Goal: Information Seeking & Learning: Learn about a topic

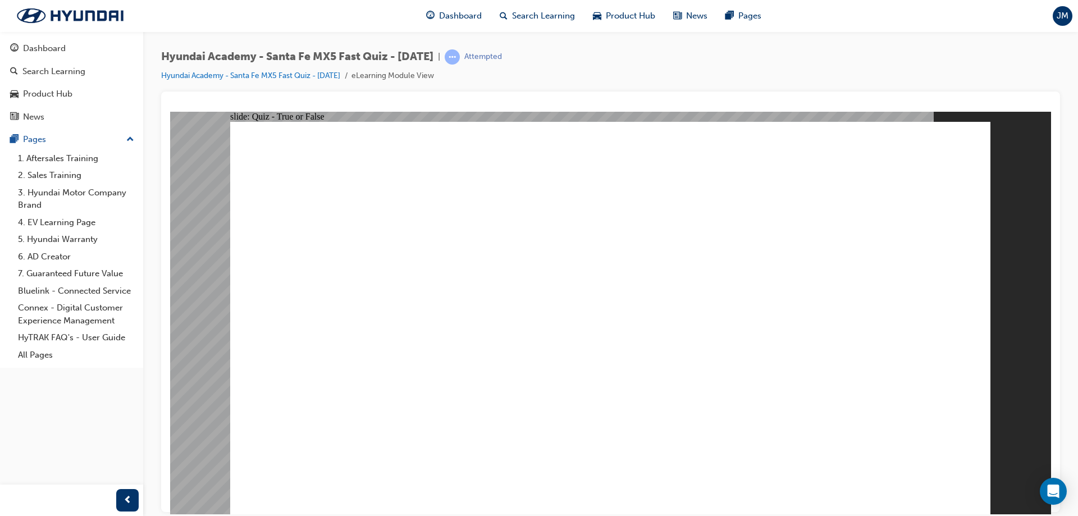
radio input "true"
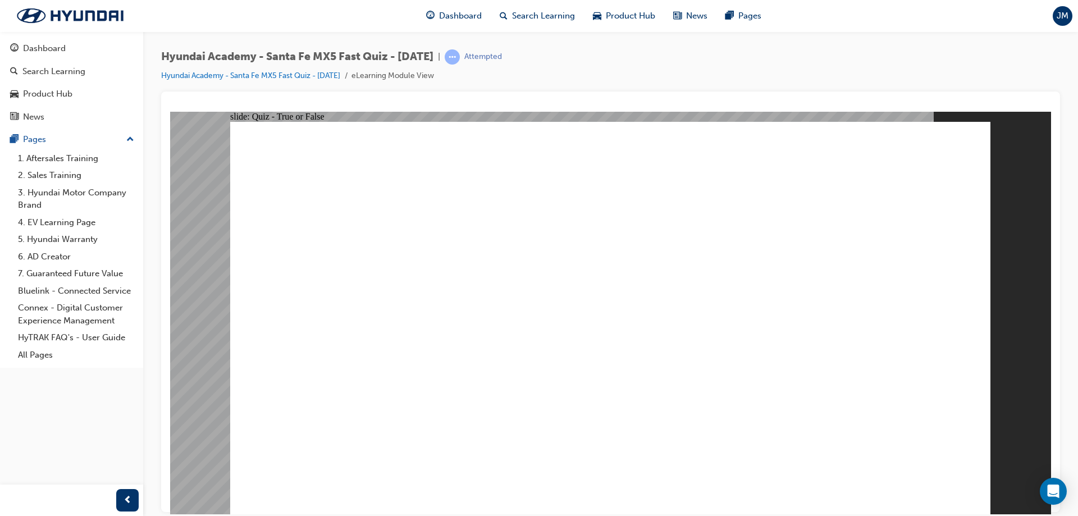
radio input "true"
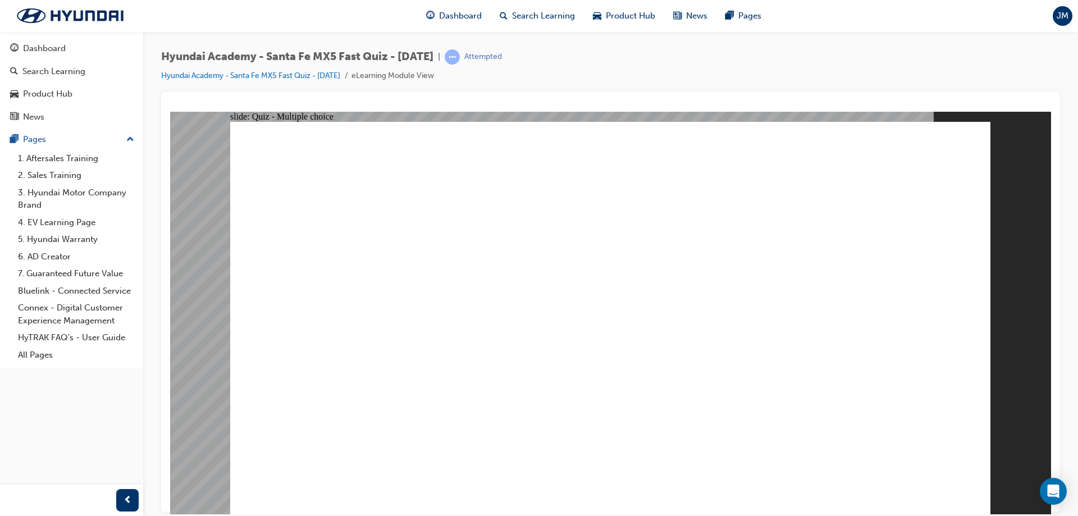
radio input "true"
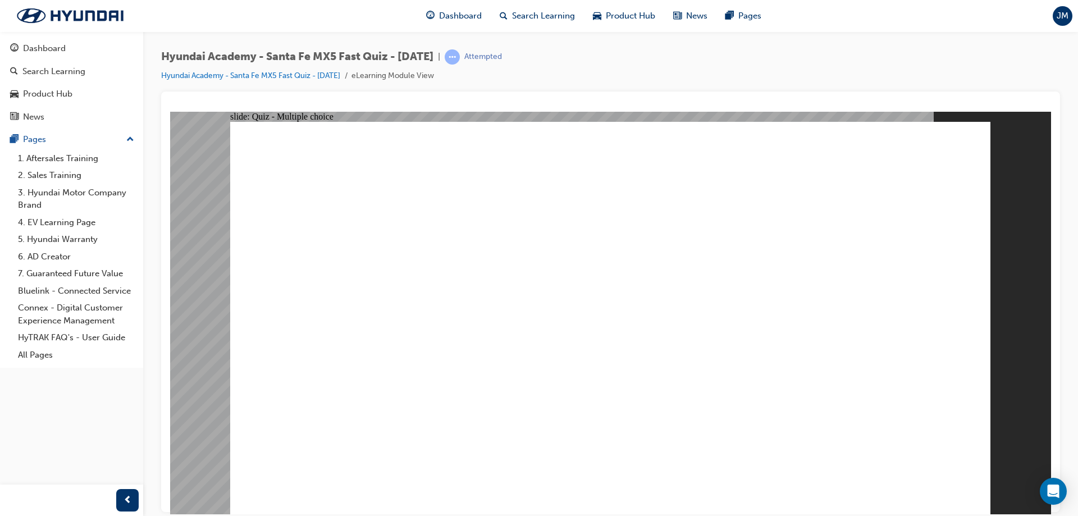
radio input "true"
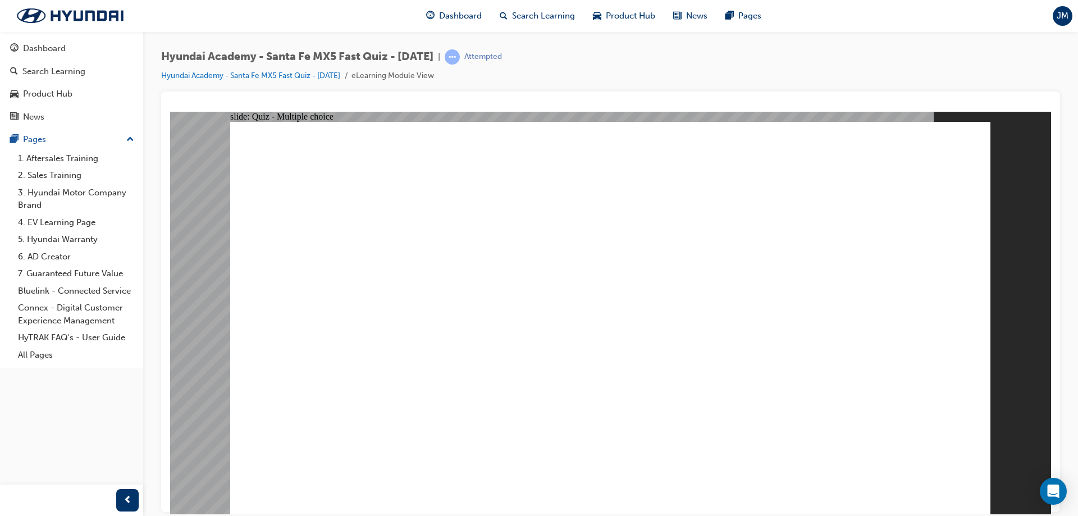
radio input "true"
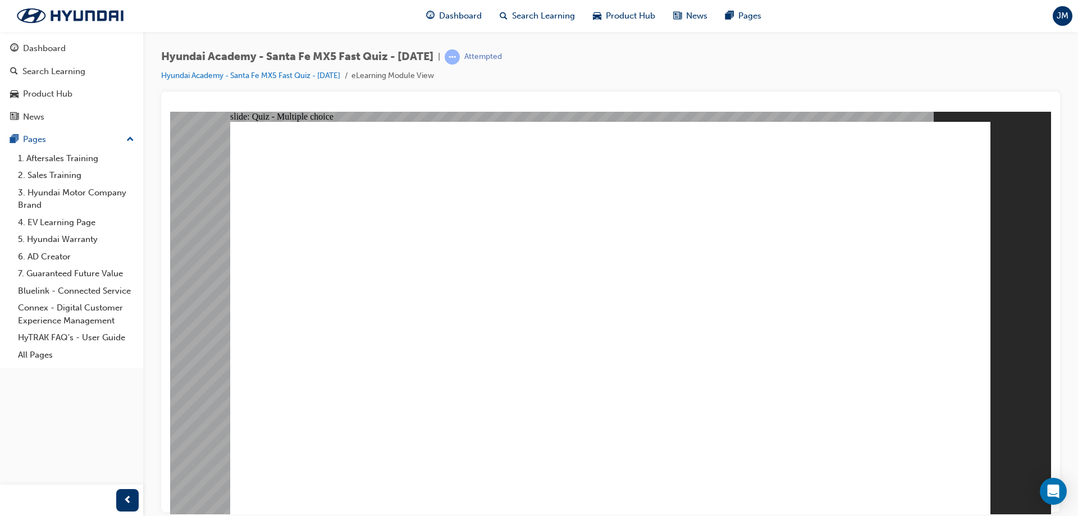
radio input "true"
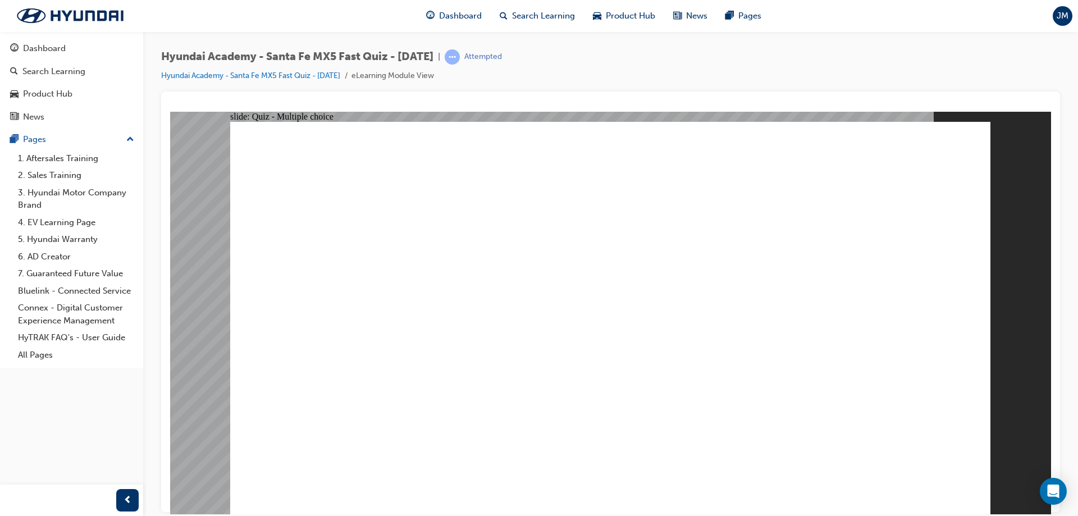
radio input "true"
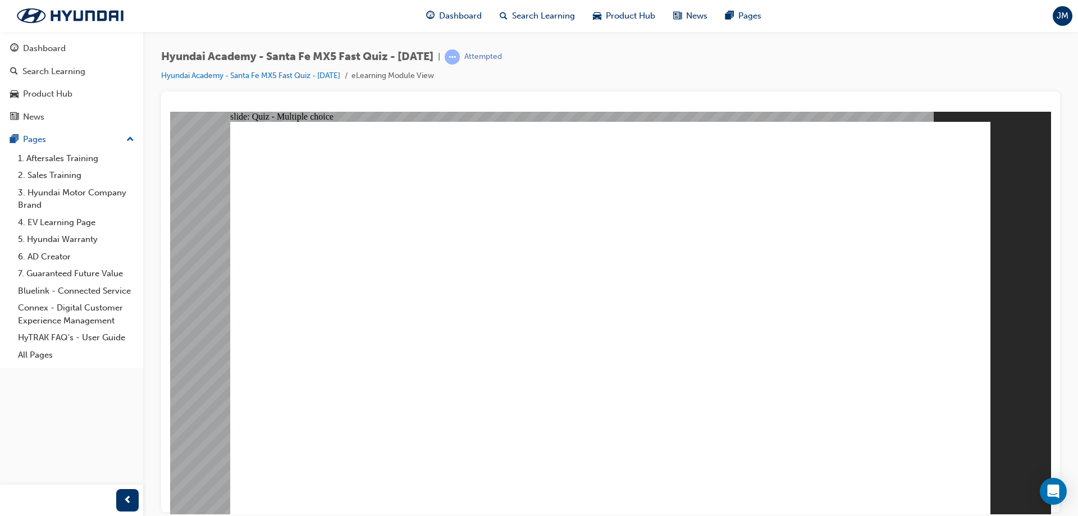
radio input "true"
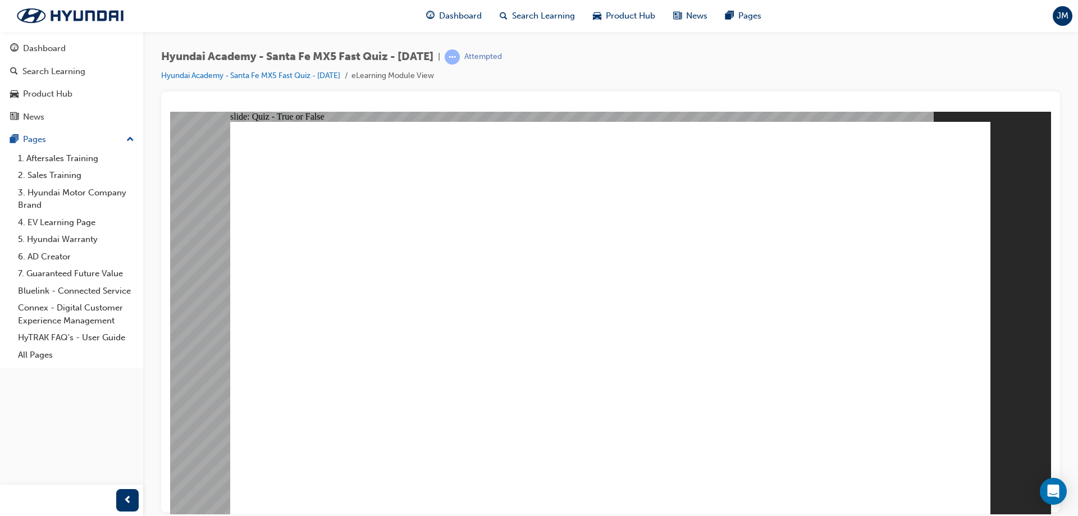
radio input "true"
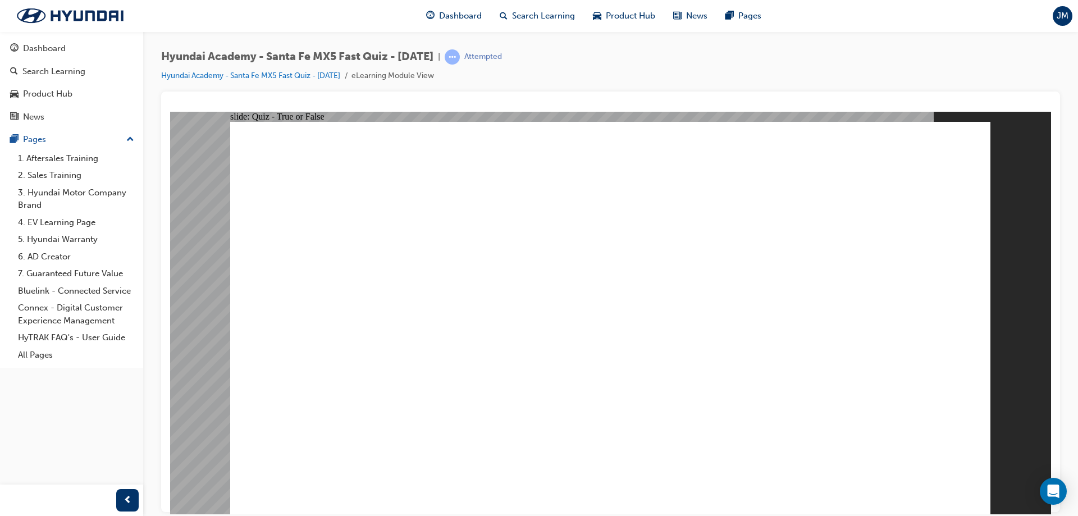
radio input "true"
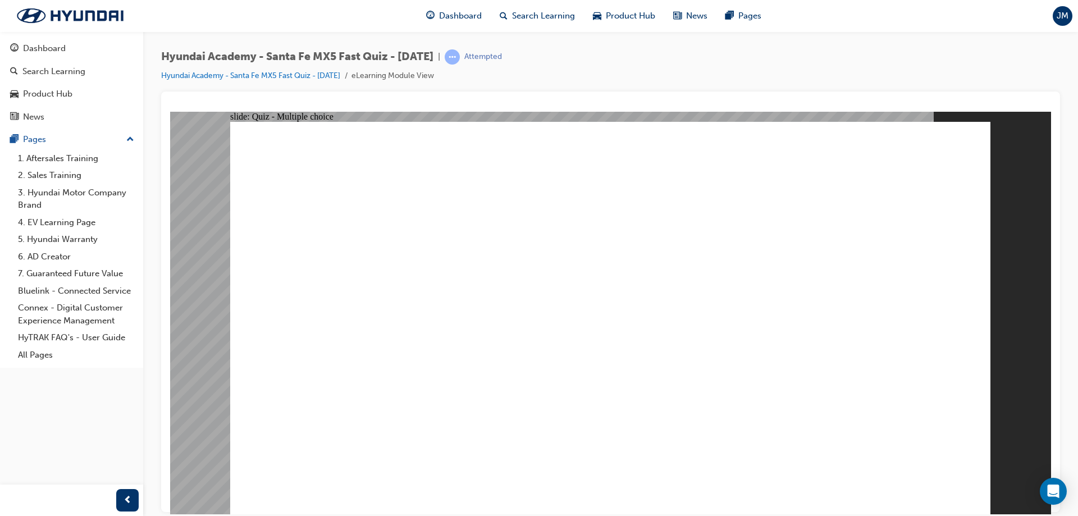
radio input "true"
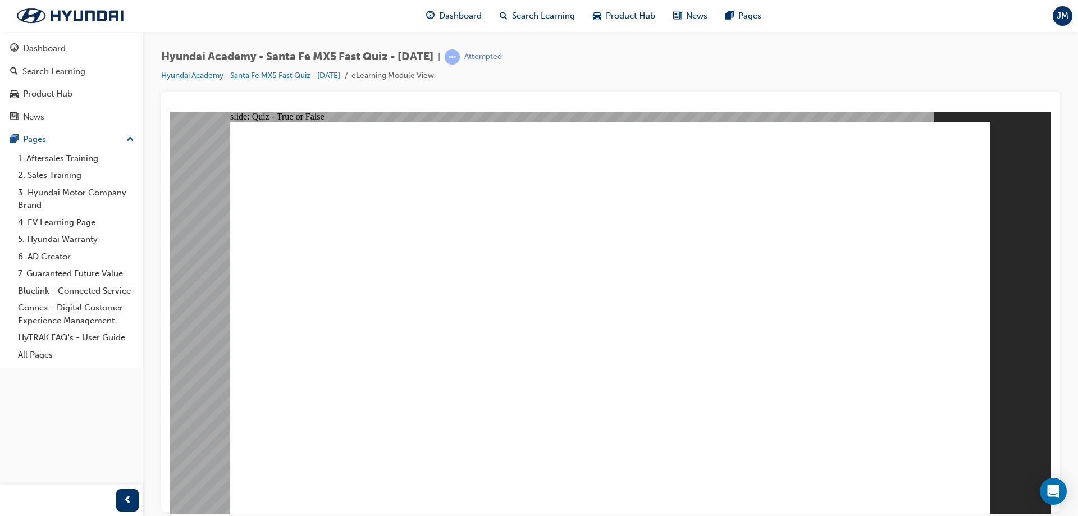
radio input "true"
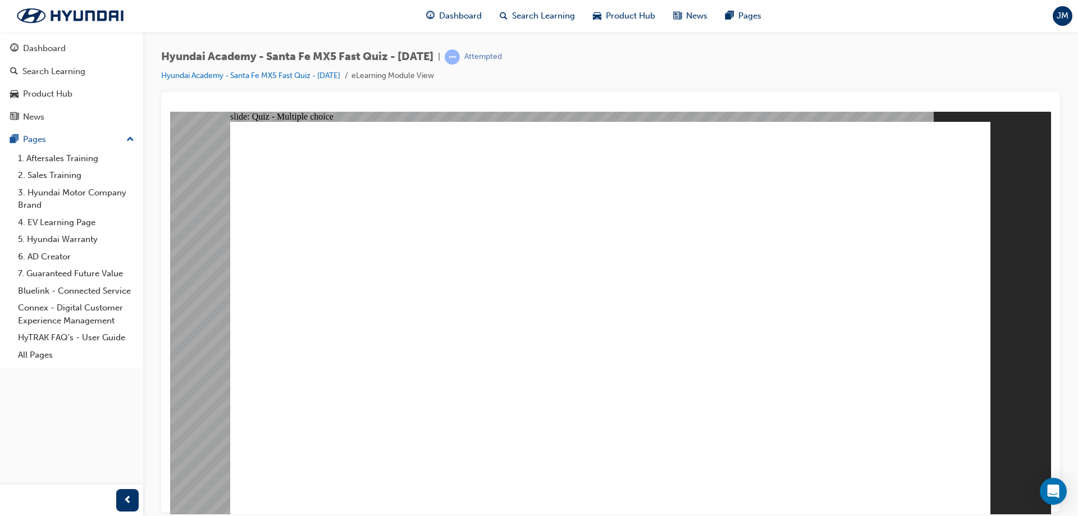
radio input "true"
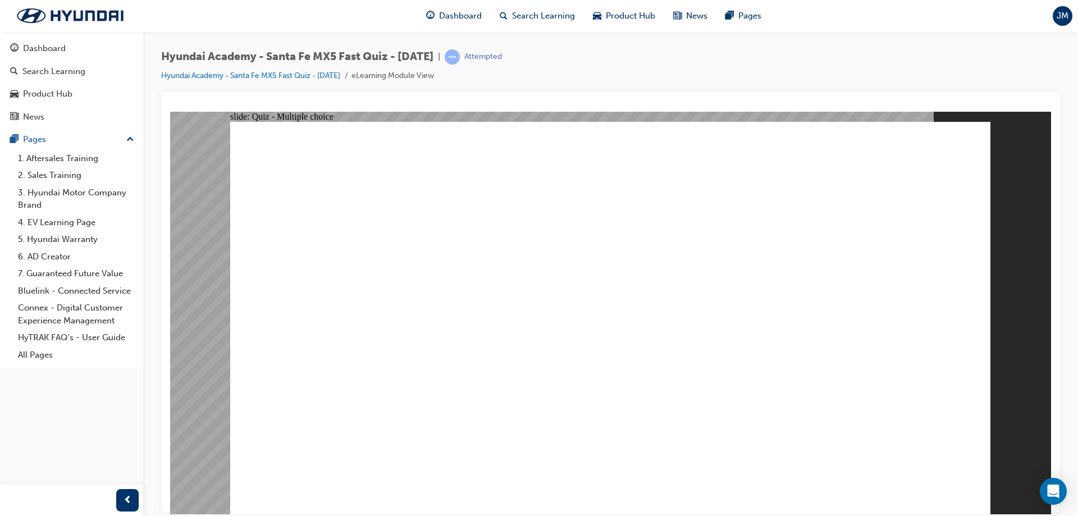
radio input "true"
drag, startPoint x: 934, startPoint y: 490, endPoint x: 925, endPoint y: 476, distance: 16.9
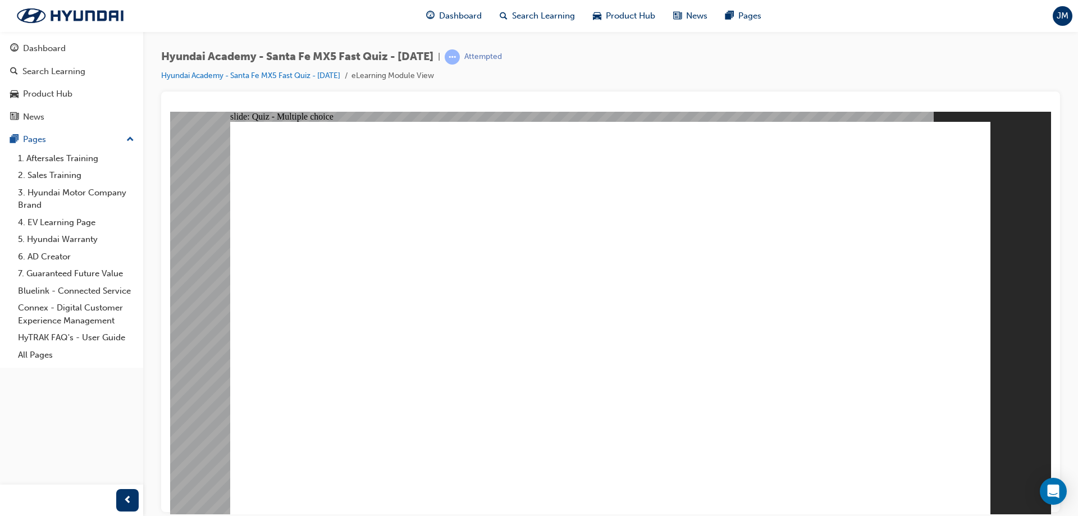
radio input "true"
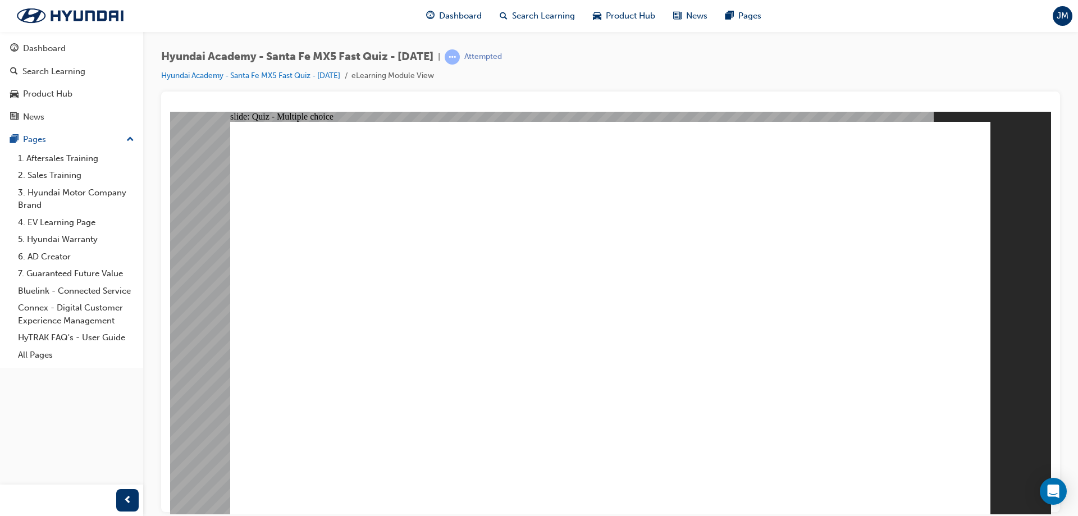
radio input "true"
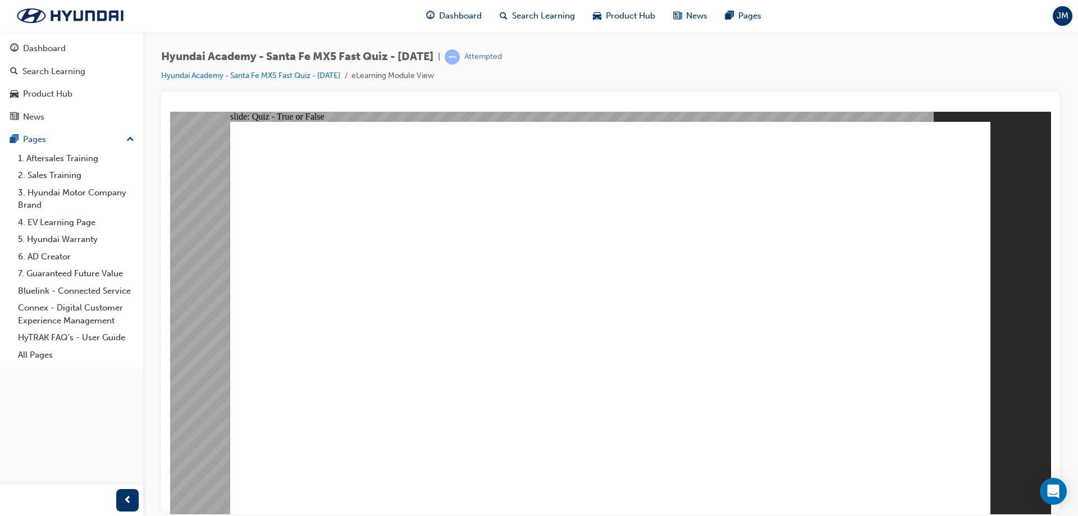
radio input "true"
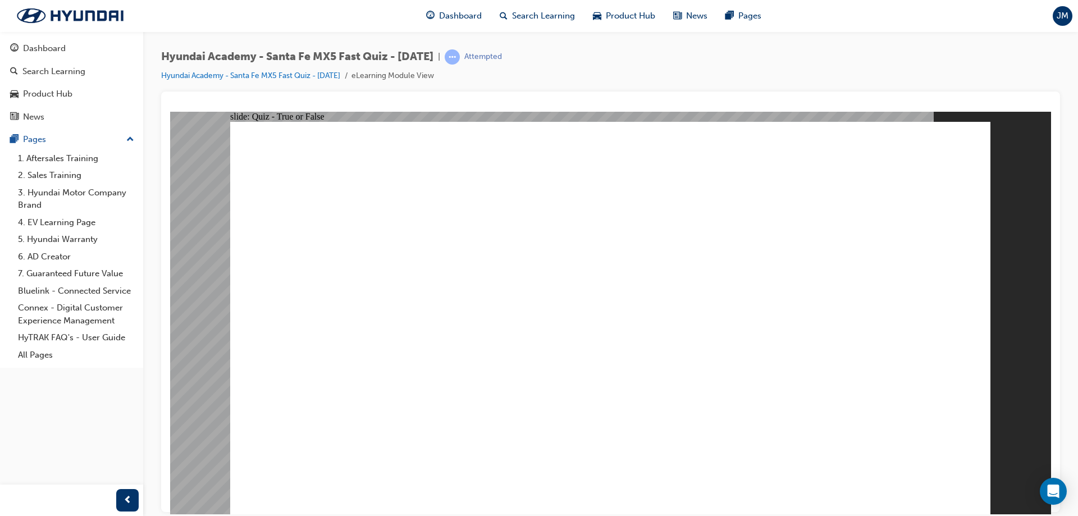
radio input "true"
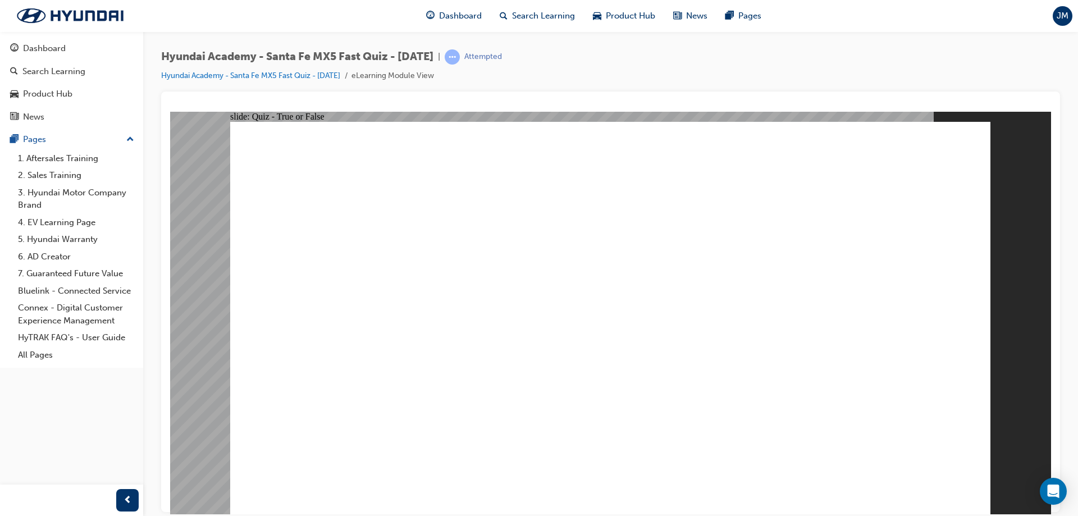
radio input "true"
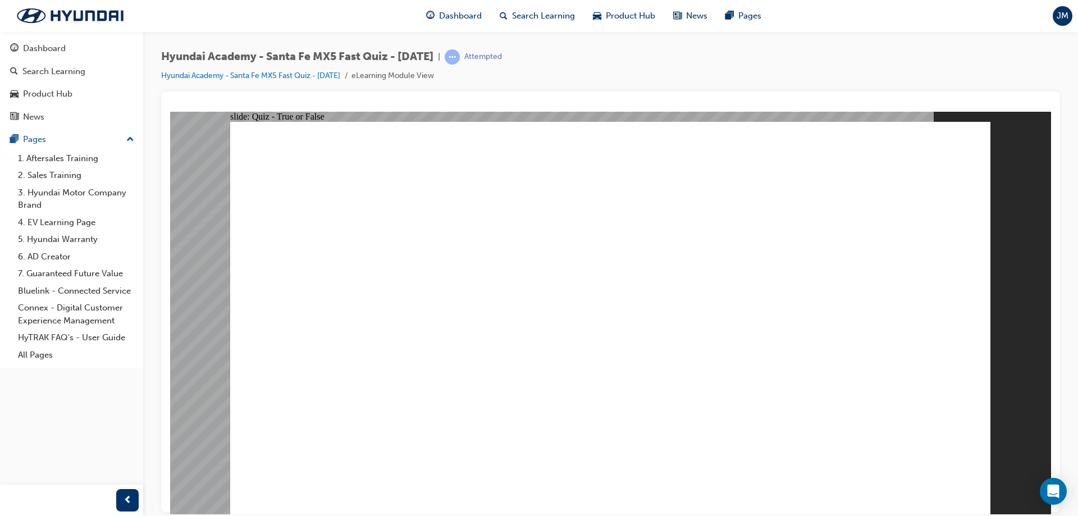
radio input "true"
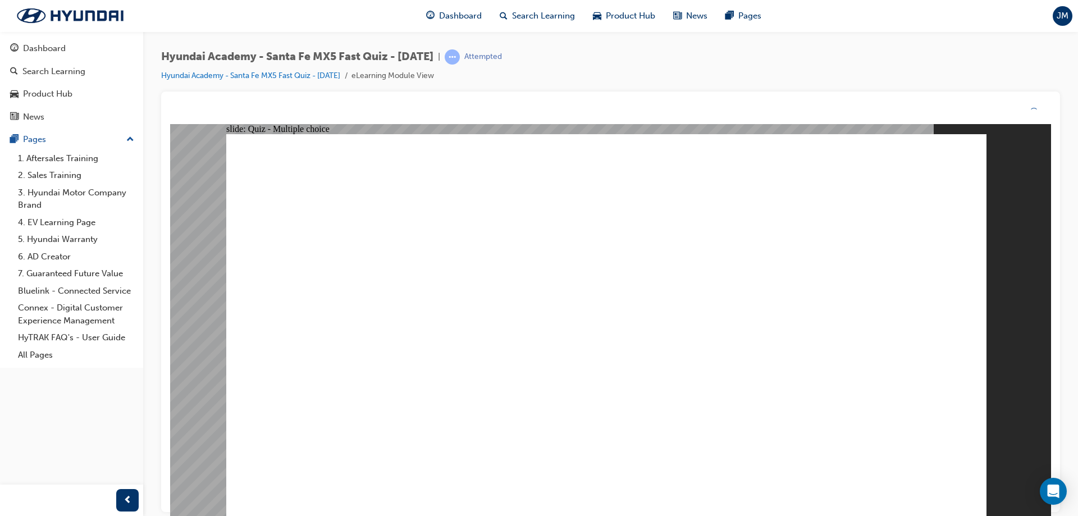
drag, startPoint x: 645, startPoint y: 406, endPoint x: 630, endPoint y: 405, distance: 15.2
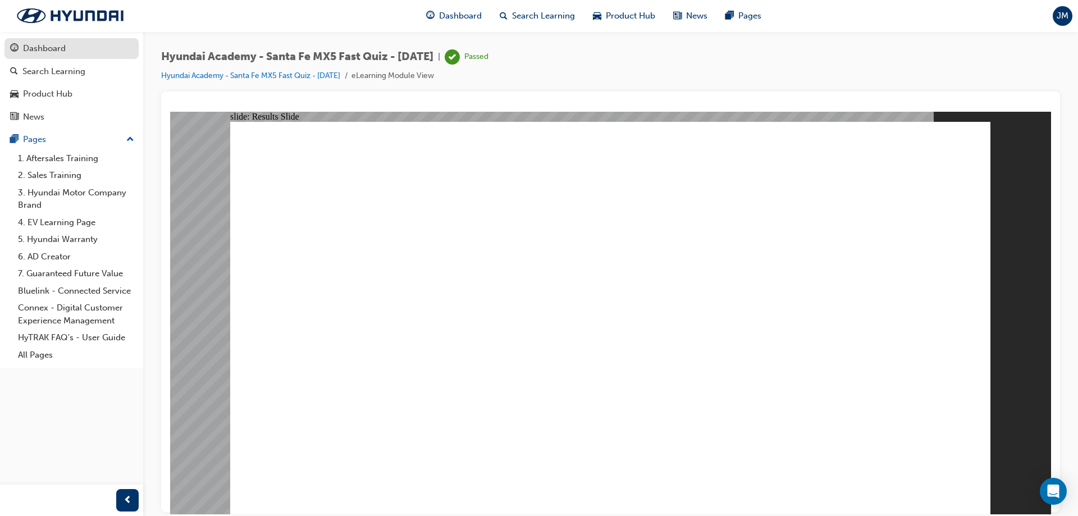
click at [38, 55] on div "Dashboard" at bounding box center [71, 49] width 123 height 14
